Goal: Check status: Check status

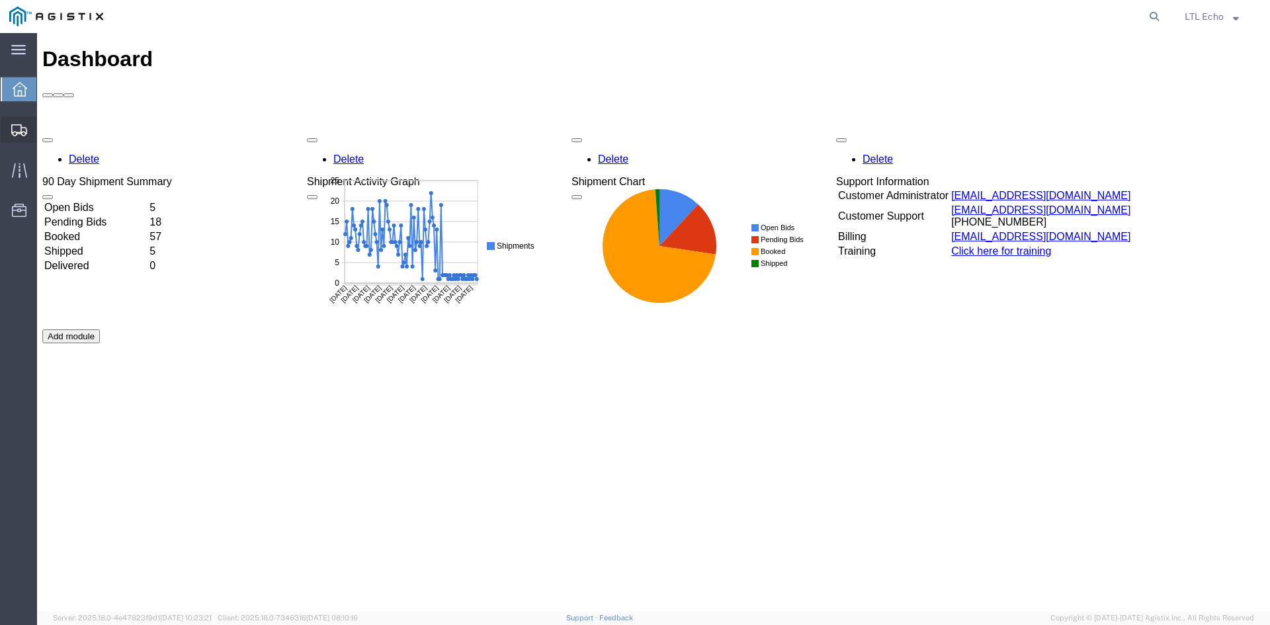
click at [21, 127] on icon at bounding box center [19, 130] width 16 height 12
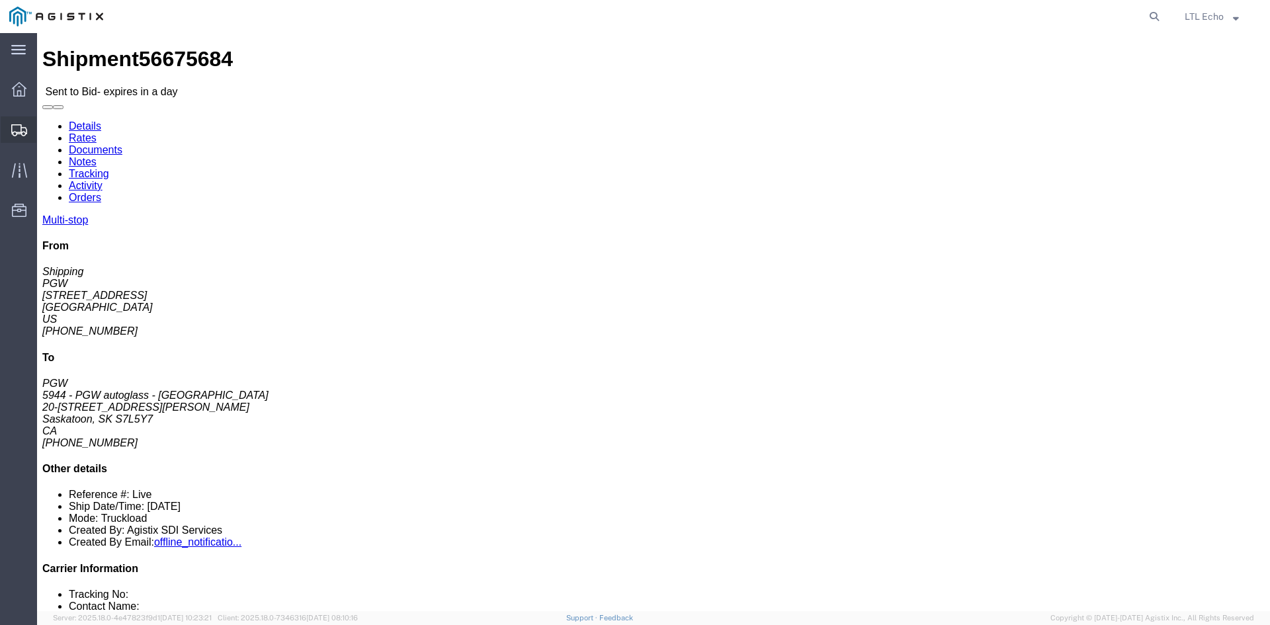
click at [21, 130] on icon at bounding box center [19, 130] width 16 height 12
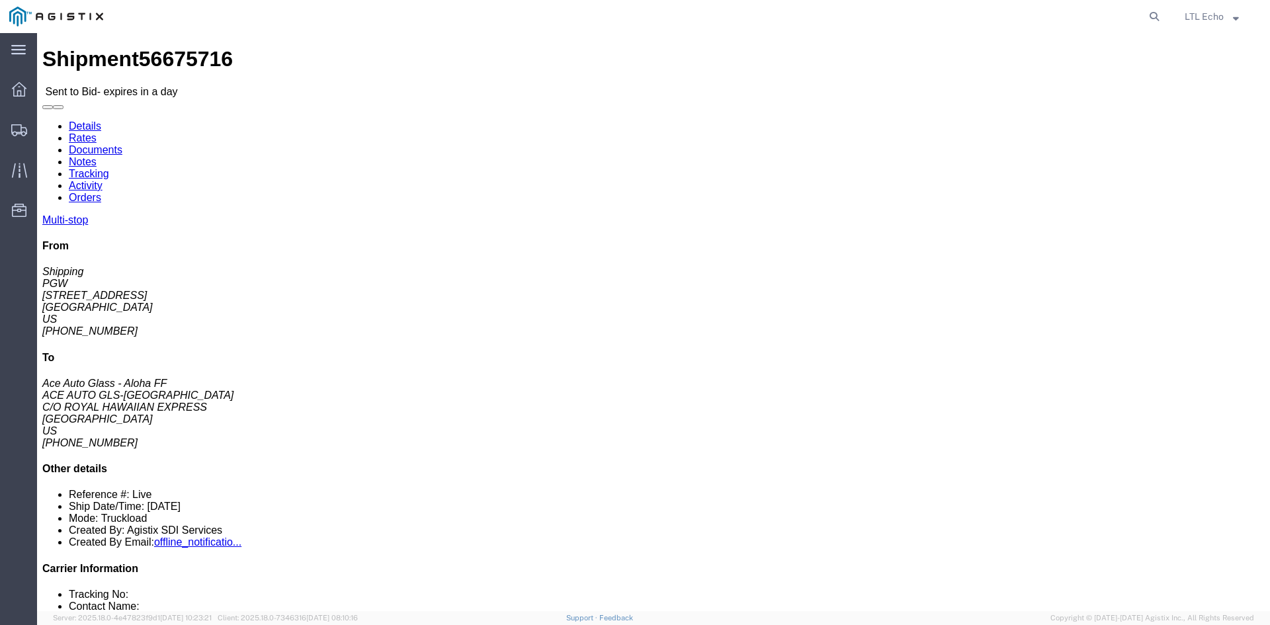
click link "Rates"
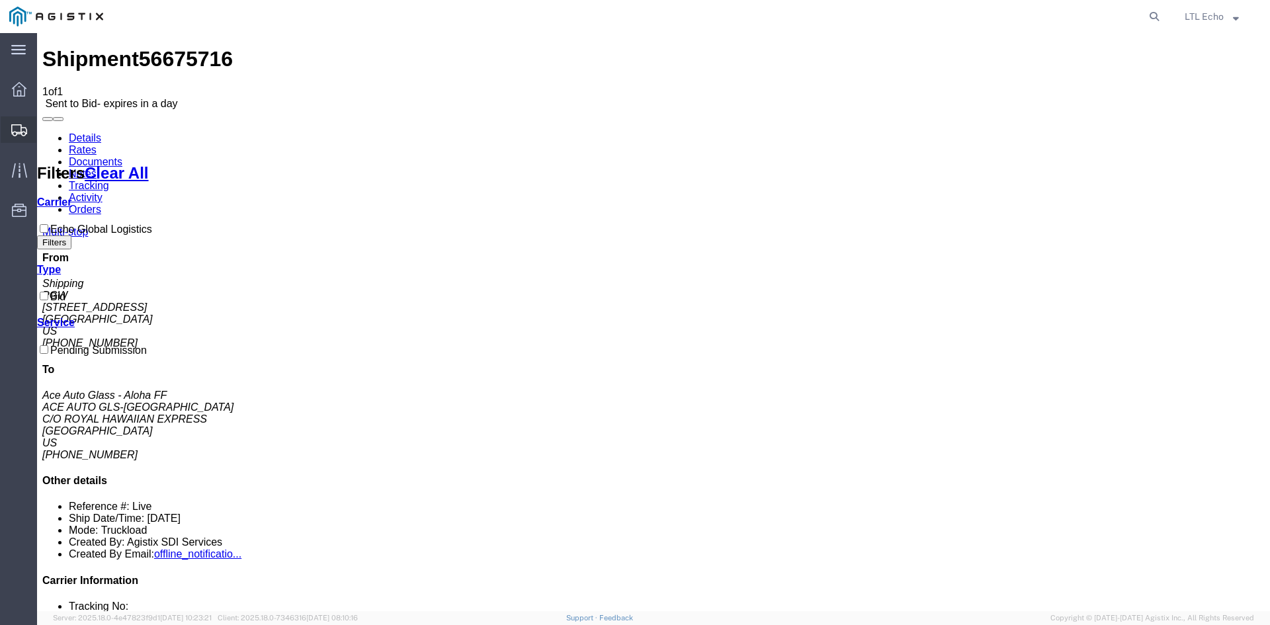
click at [23, 127] on icon at bounding box center [19, 130] width 16 height 12
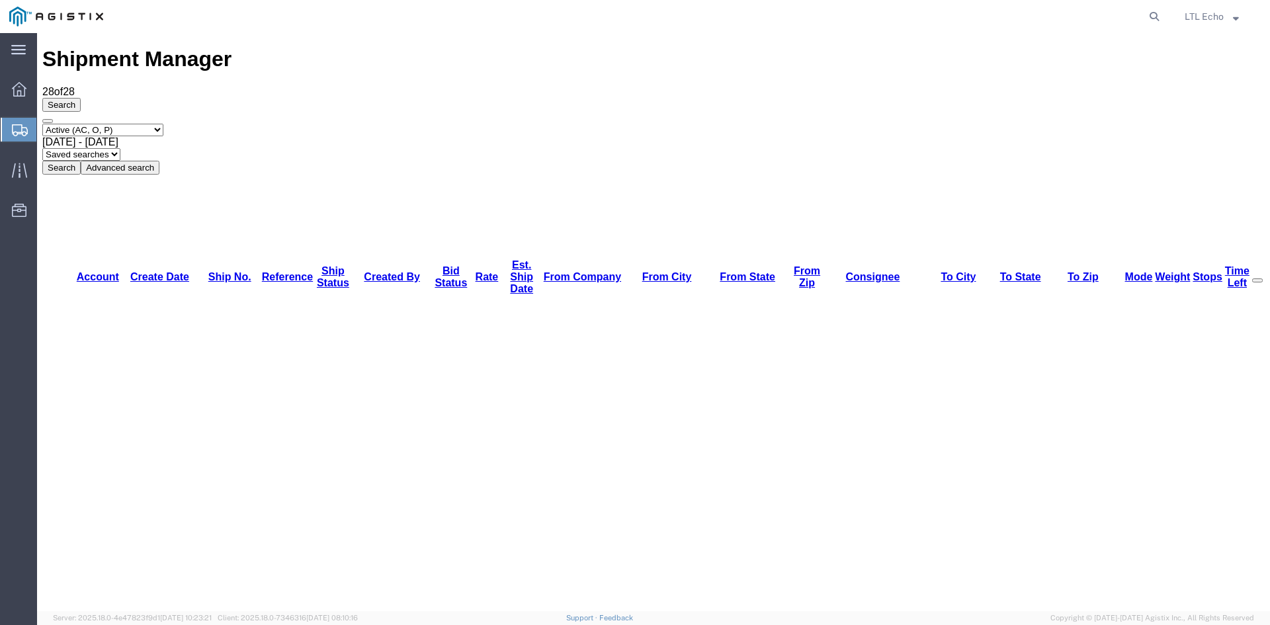
drag, startPoint x: 445, startPoint y: 130, endPoint x: 481, endPoint y: 134, distance: 35.9
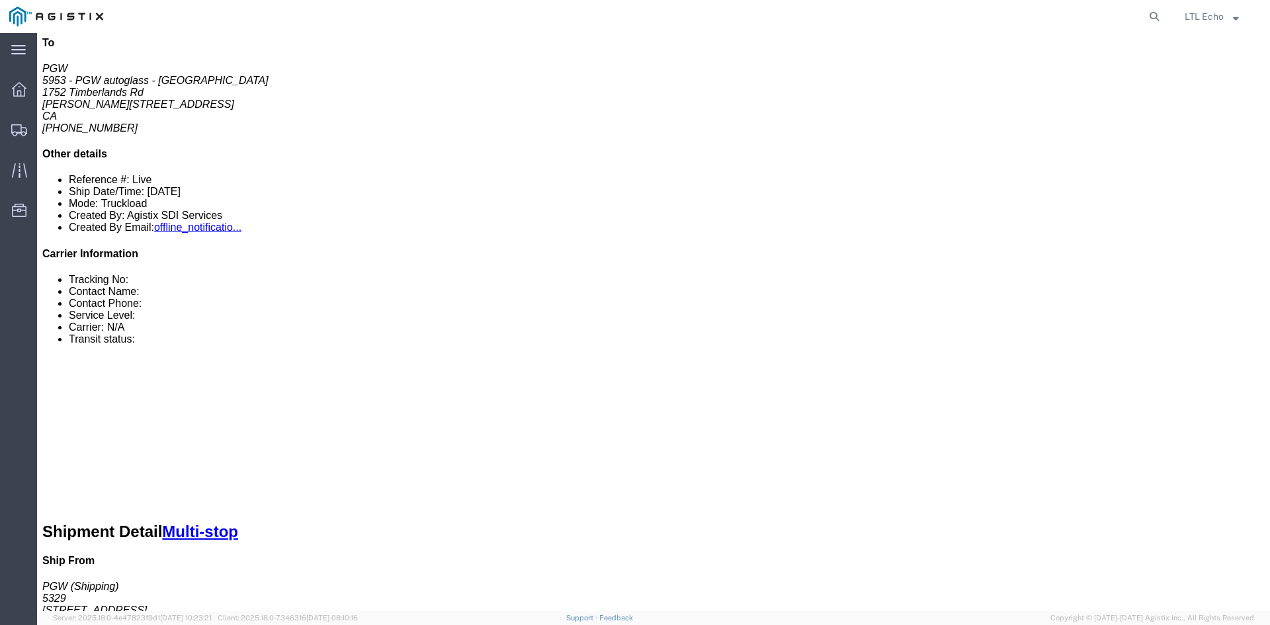
scroll to position [198, 0]
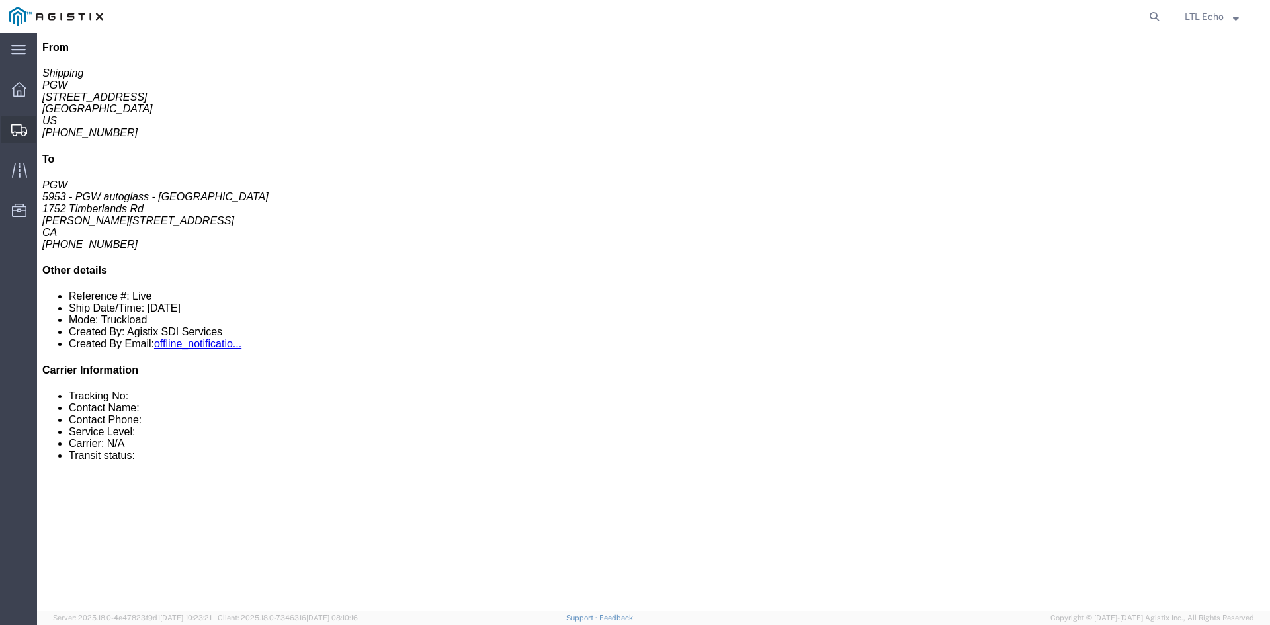
click at [21, 131] on icon at bounding box center [19, 130] width 16 height 12
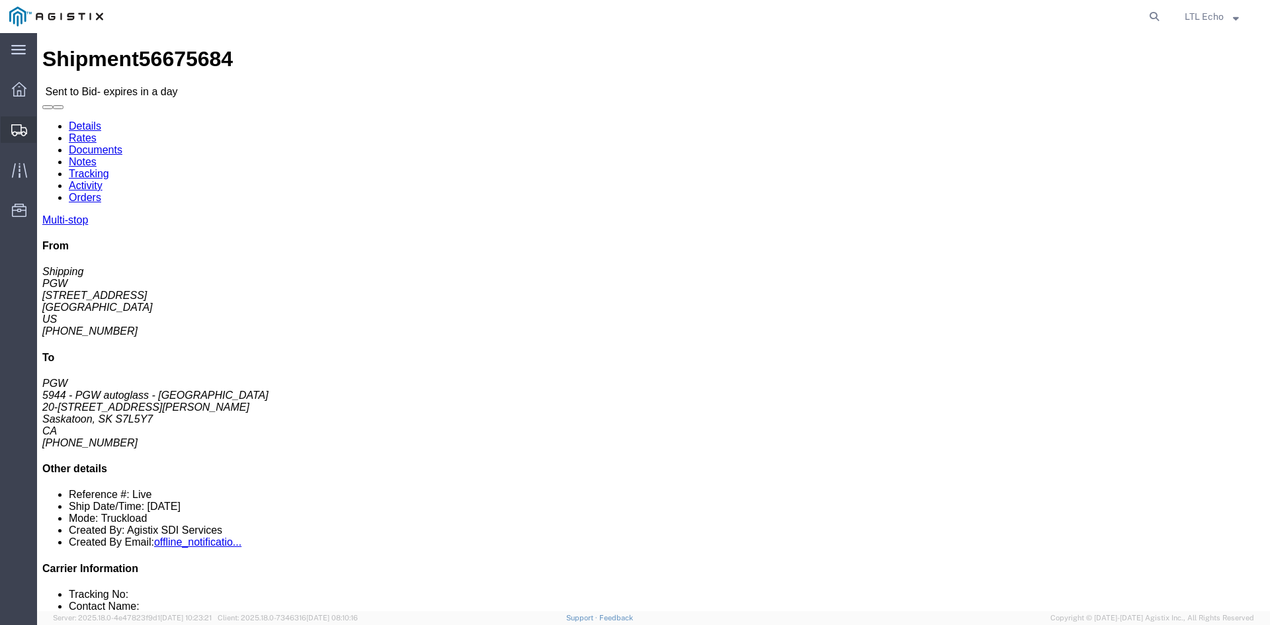
click at [14, 120] on div at bounding box center [19, 129] width 37 height 26
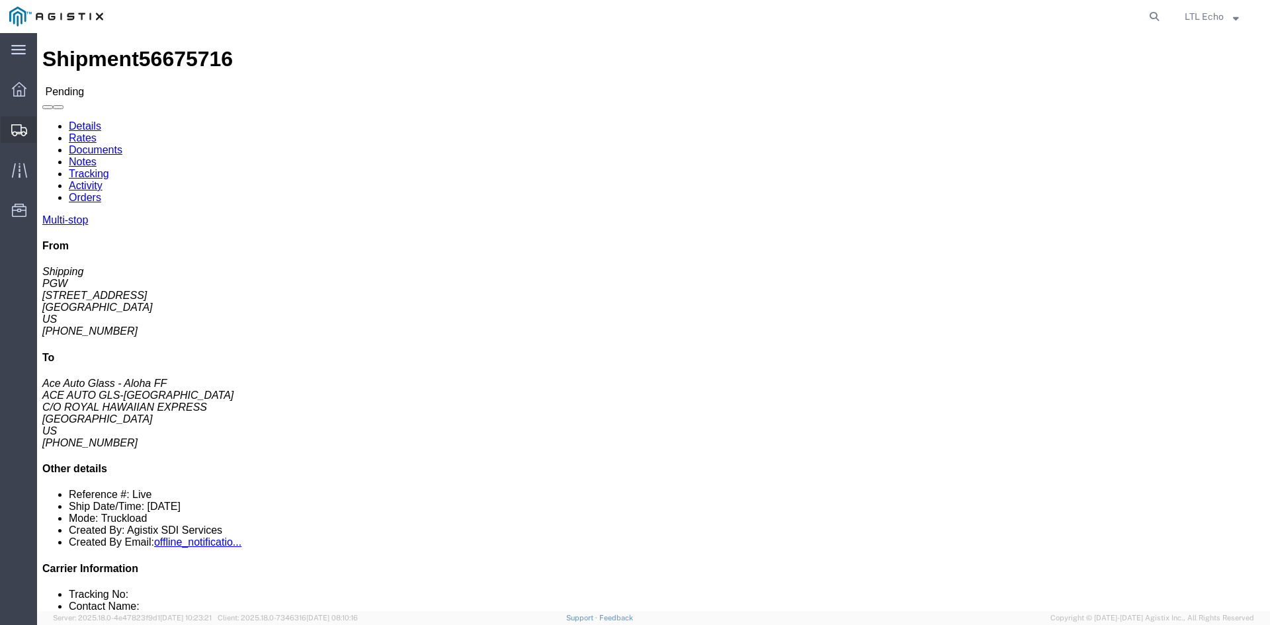
click at [17, 126] on icon at bounding box center [19, 130] width 16 height 12
